Goal: Transaction & Acquisition: Purchase product/service

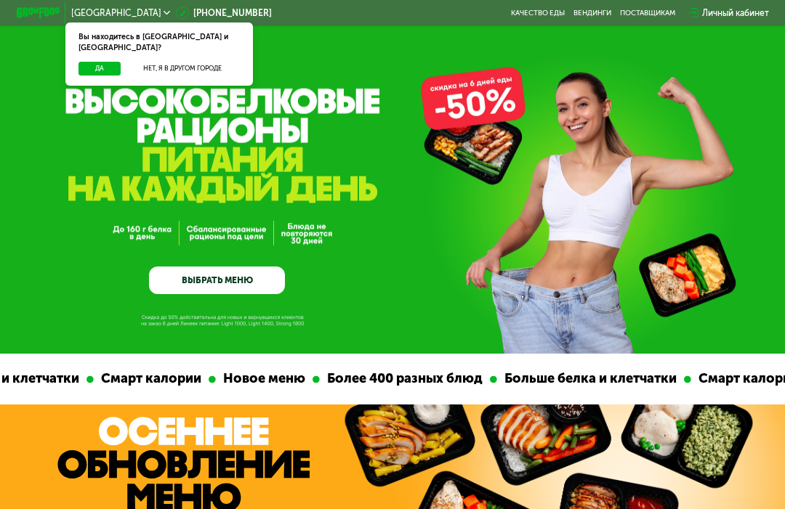
click at [213, 283] on link "ВЫБРАТЬ МЕНЮ" at bounding box center [217, 280] width 136 height 27
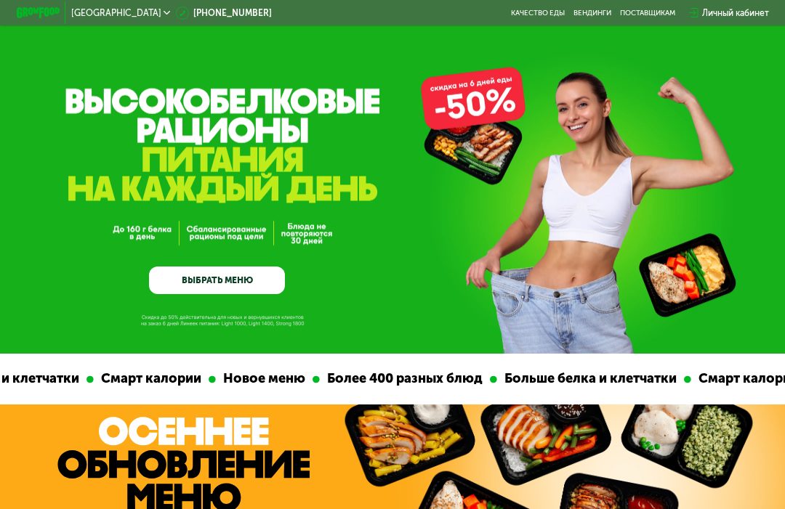
click at [219, 277] on link "ВЫБРАТЬ МЕНЮ" at bounding box center [217, 280] width 136 height 27
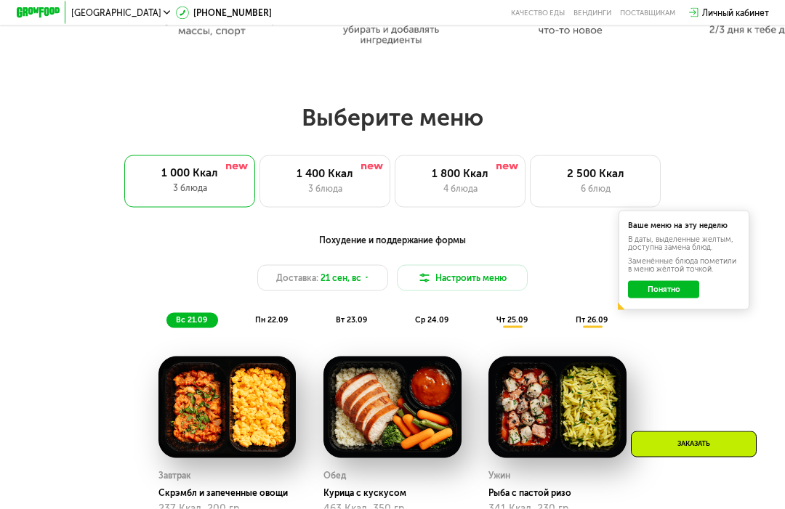
scroll to position [701, 0]
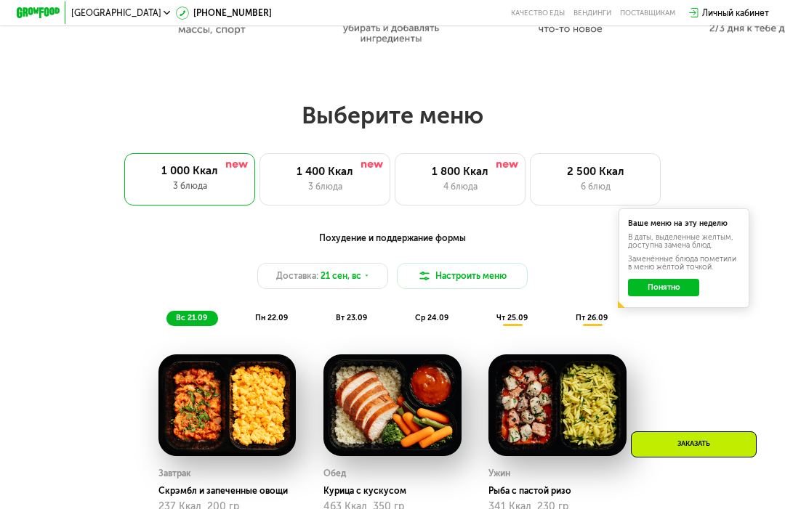
click at [275, 312] on div "пн 22.09" at bounding box center [273, 318] width 54 height 15
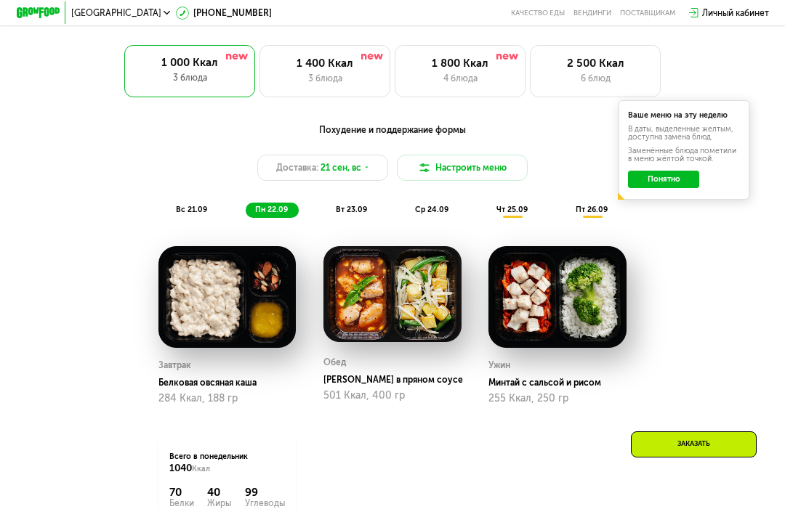
scroll to position [809, 0]
click at [317, 158] on div "Доставка: 21 сен, вс" at bounding box center [322, 168] width 131 height 26
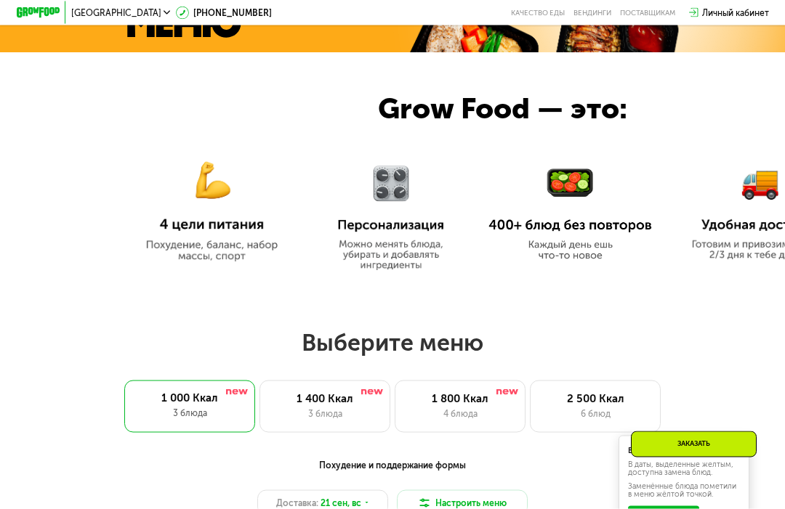
scroll to position [476, 0]
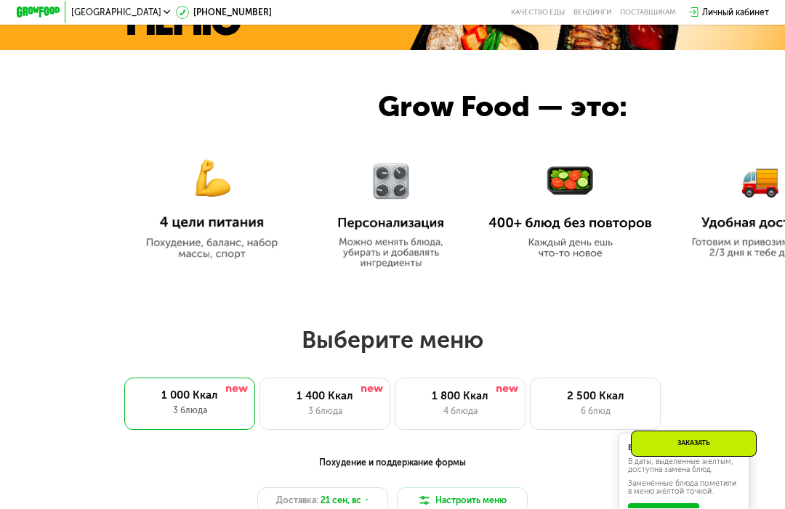
click at [232, 230] on img at bounding box center [211, 201] width 163 height 118
click at [155, 246] on img at bounding box center [211, 201] width 163 height 118
click at [472, 393] on div "1 800 Ккал" at bounding box center [460, 396] width 108 height 13
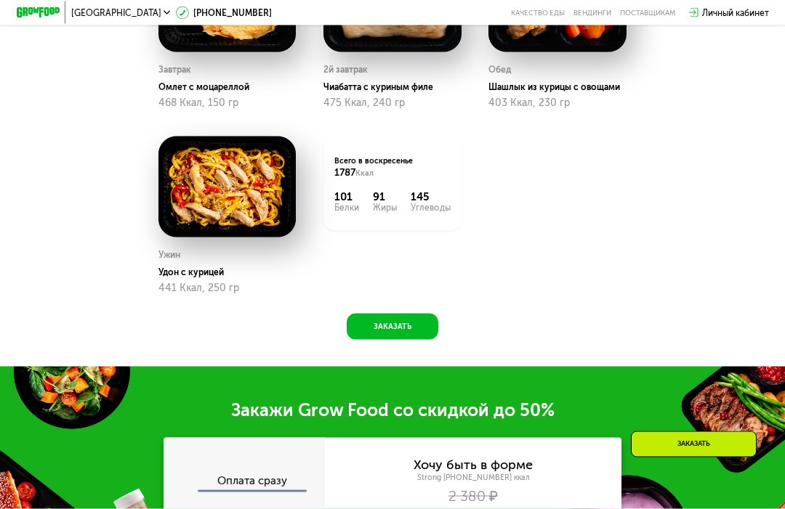
scroll to position [1126, 0]
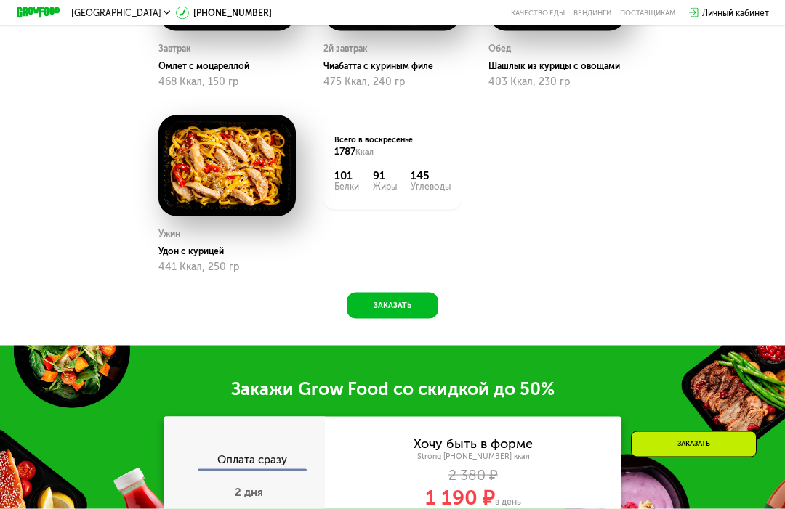
click at [397, 304] on button "Заказать" at bounding box center [393, 306] width 92 height 26
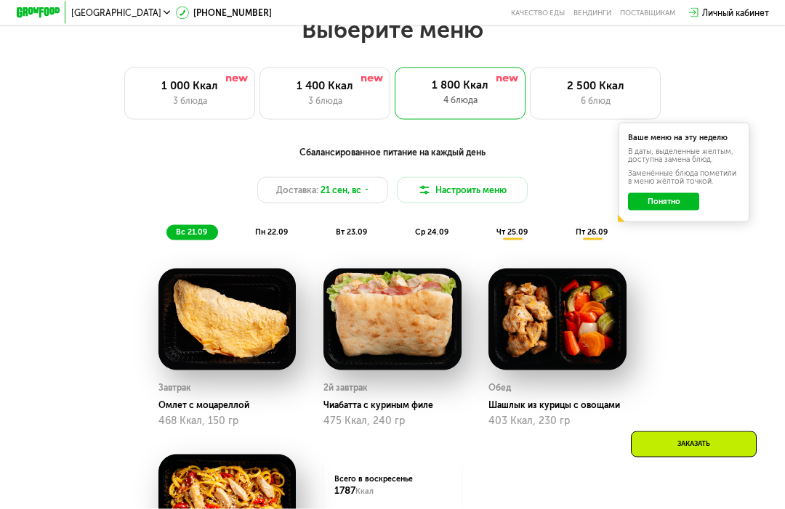
scroll to position [779, 0]
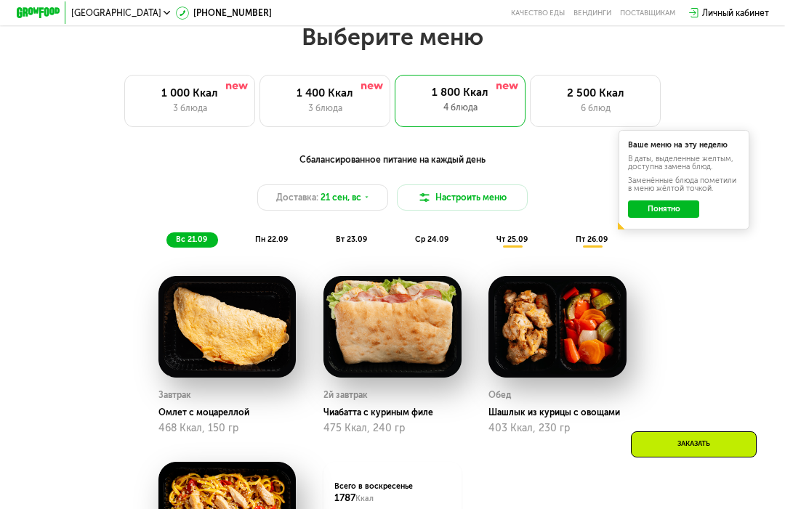
click at [331, 193] on span "21 сен, вс" at bounding box center [340, 197] width 41 height 13
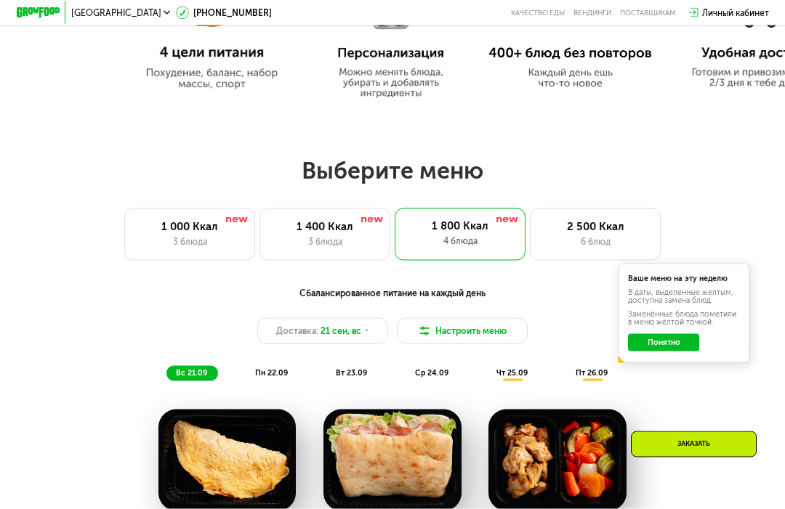
scroll to position [647, 0]
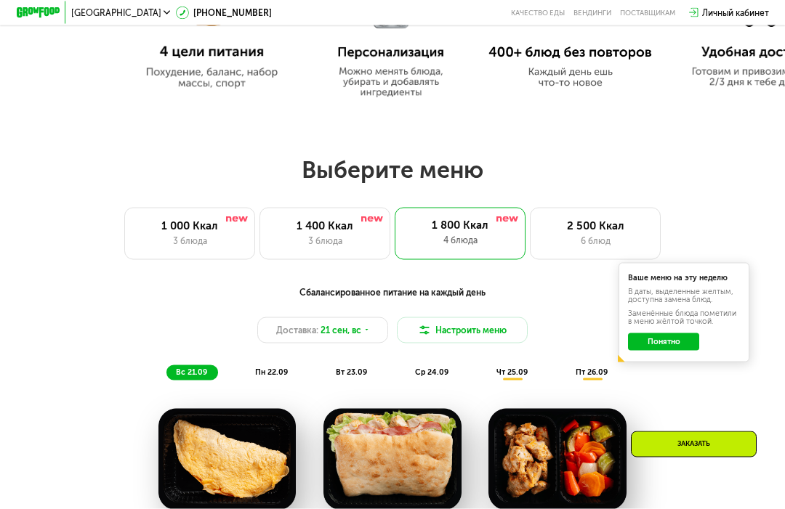
click at [675, 333] on button "Понятно" at bounding box center [663, 341] width 71 height 17
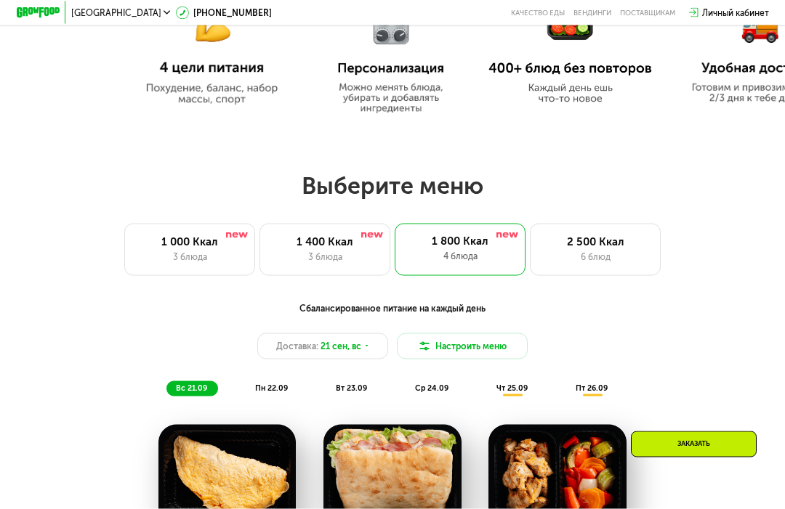
scroll to position [605, 0]
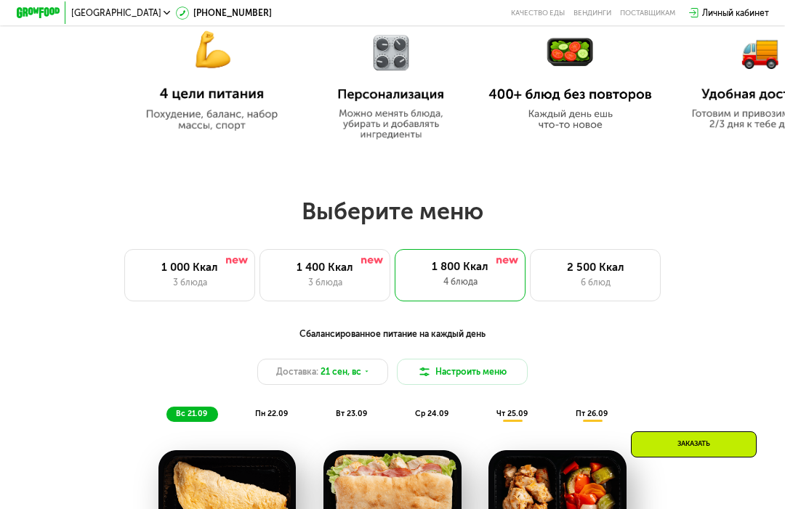
click at [182, 268] on div "1 000 Ккал" at bounding box center [190, 267] width 108 height 13
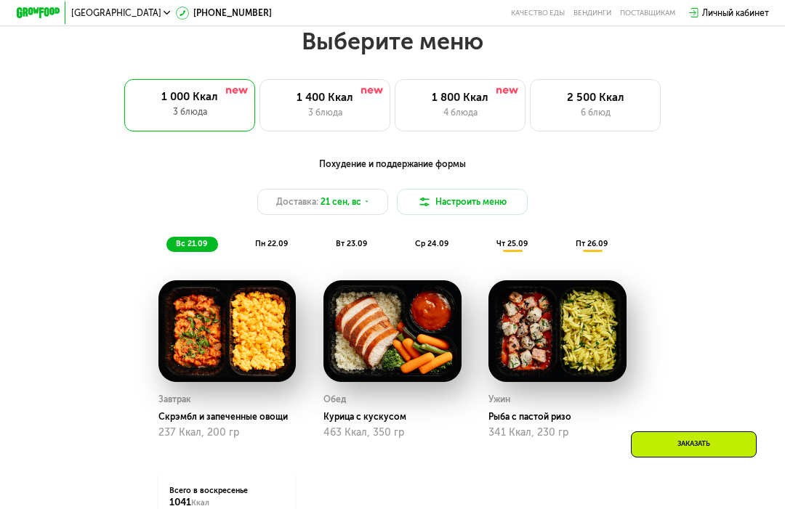
scroll to position [714, 0]
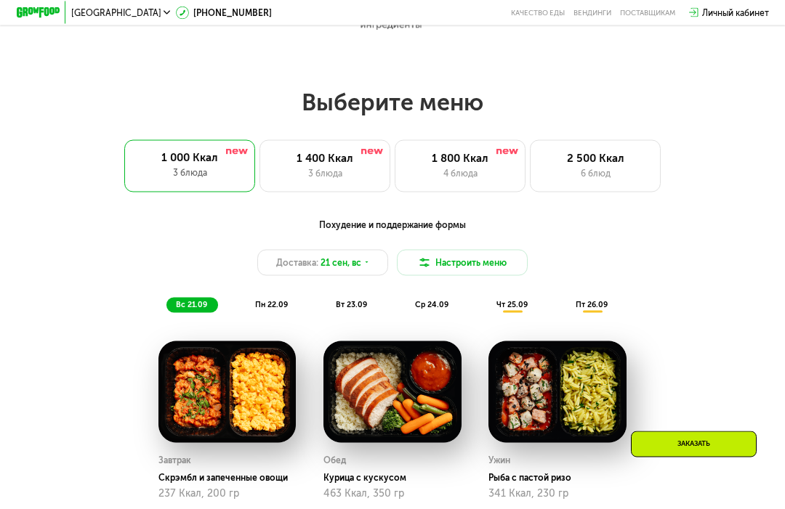
click at [321, 157] on div "1 400 Ккал" at bounding box center [325, 158] width 108 height 13
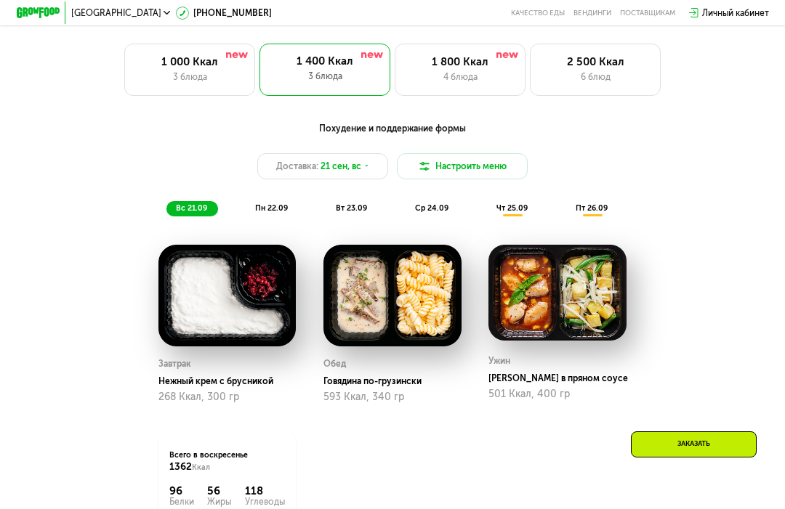
scroll to position [808, 0]
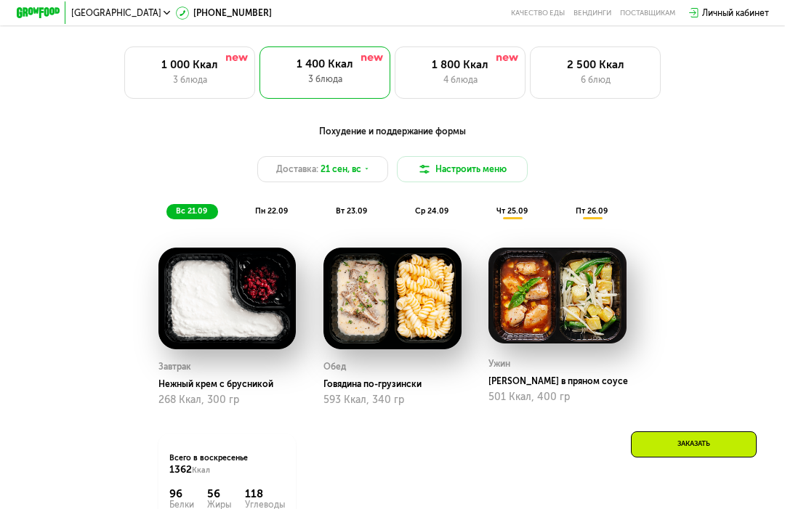
click at [357, 211] on span "вт 23.09" at bounding box center [351, 210] width 31 height 9
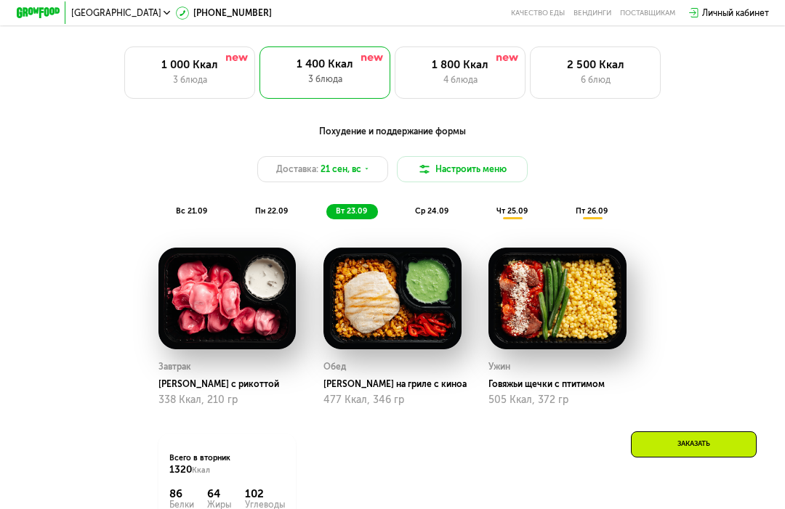
click at [432, 204] on div "ср 24.09" at bounding box center [432, 211] width 54 height 15
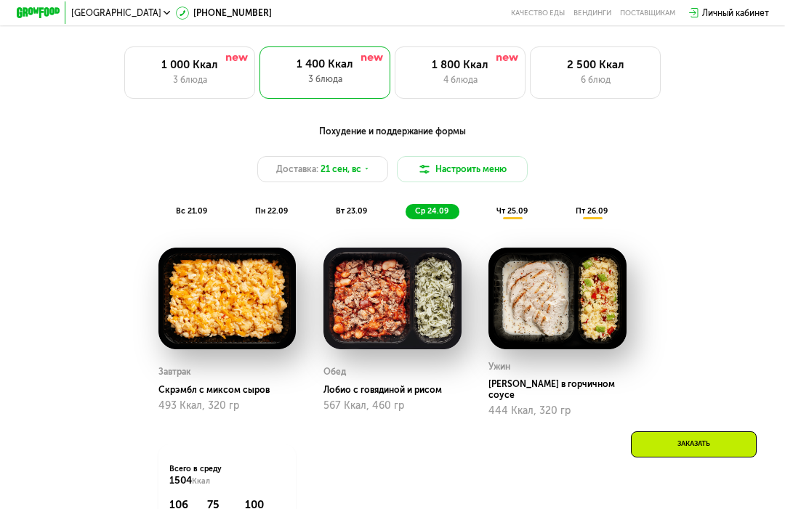
click at [517, 204] on div "чт 25.09" at bounding box center [513, 211] width 52 height 15
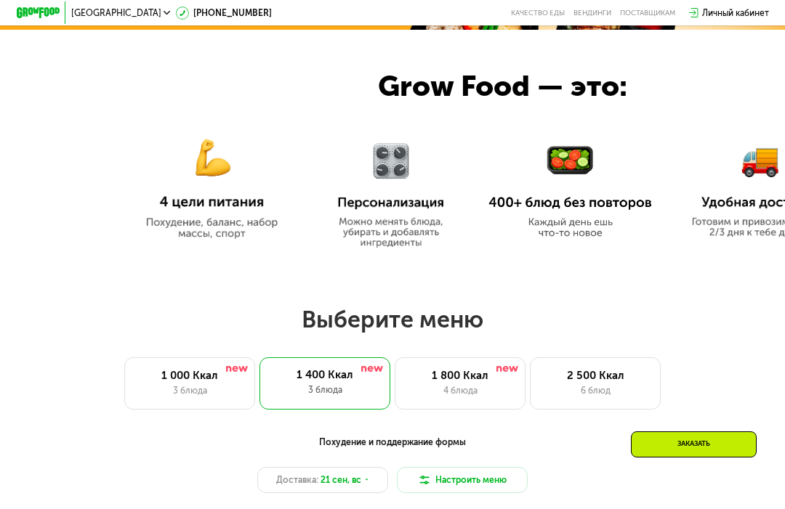
scroll to position [496, 0]
click at [395, 210] on img at bounding box center [391, 187] width 128 height 121
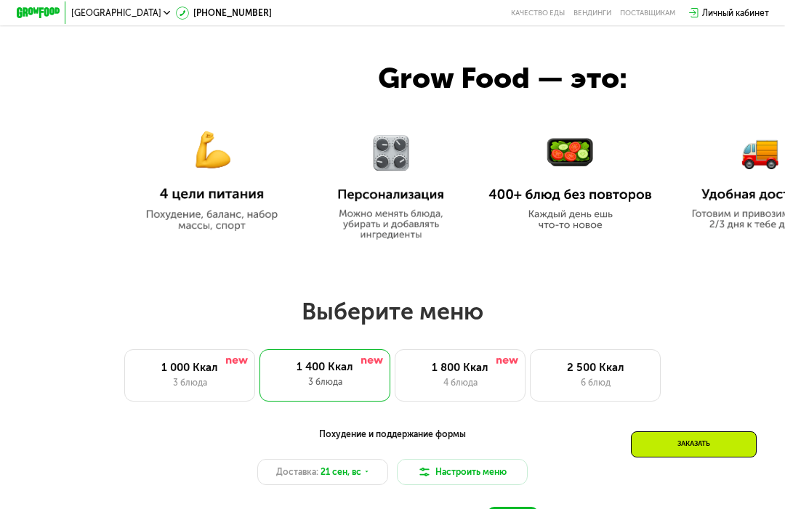
scroll to position [504, 0]
click at [209, 185] on img at bounding box center [211, 172] width 163 height 118
click at [209, 184] on img at bounding box center [211, 172] width 163 height 118
click at [200, 197] on img at bounding box center [211, 172] width 163 height 118
click at [197, 205] on img at bounding box center [211, 172] width 163 height 118
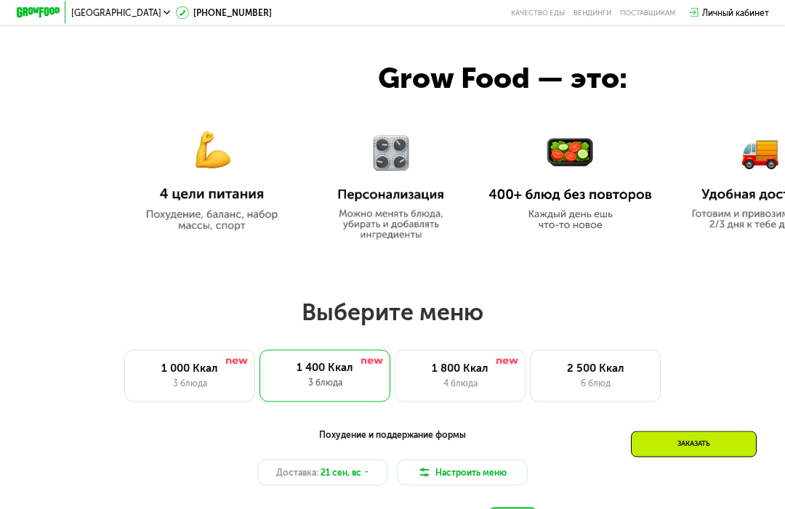
click at [197, 205] on img at bounding box center [211, 172] width 163 height 118
click at [203, 206] on img at bounding box center [211, 172] width 163 height 118
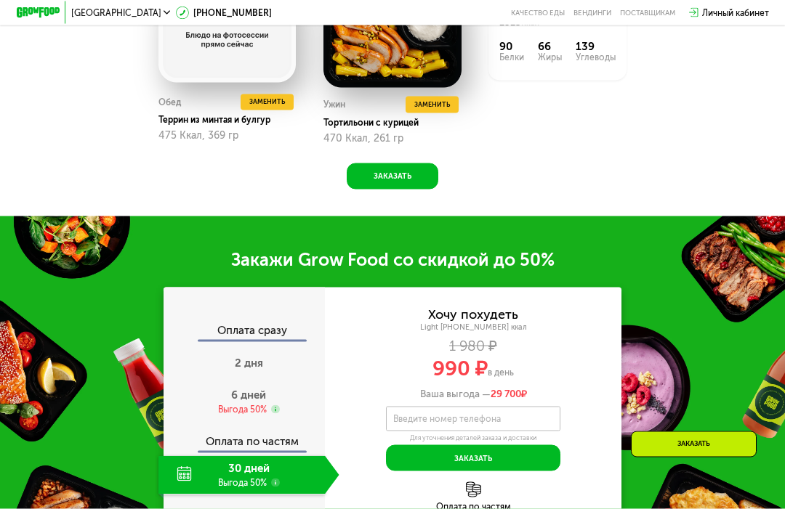
scroll to position [1268, 0]
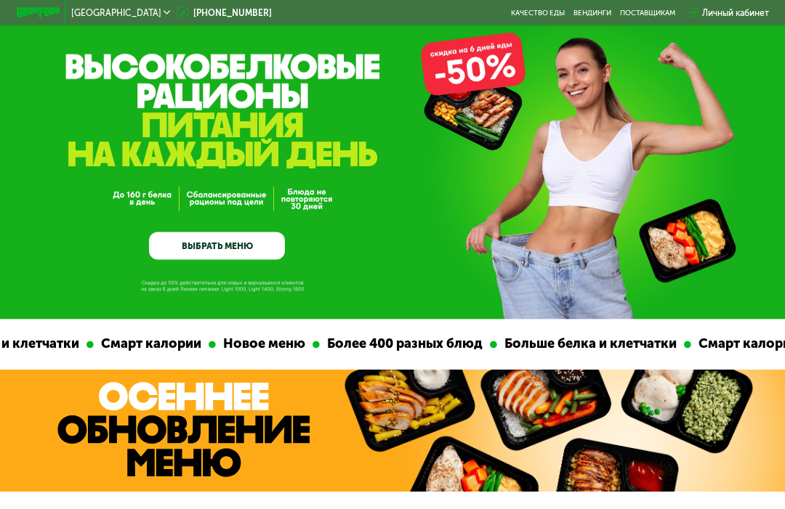
scroll to position [19, 0]
